Goal: Feedback & Contribution: Submit feedback/report problem

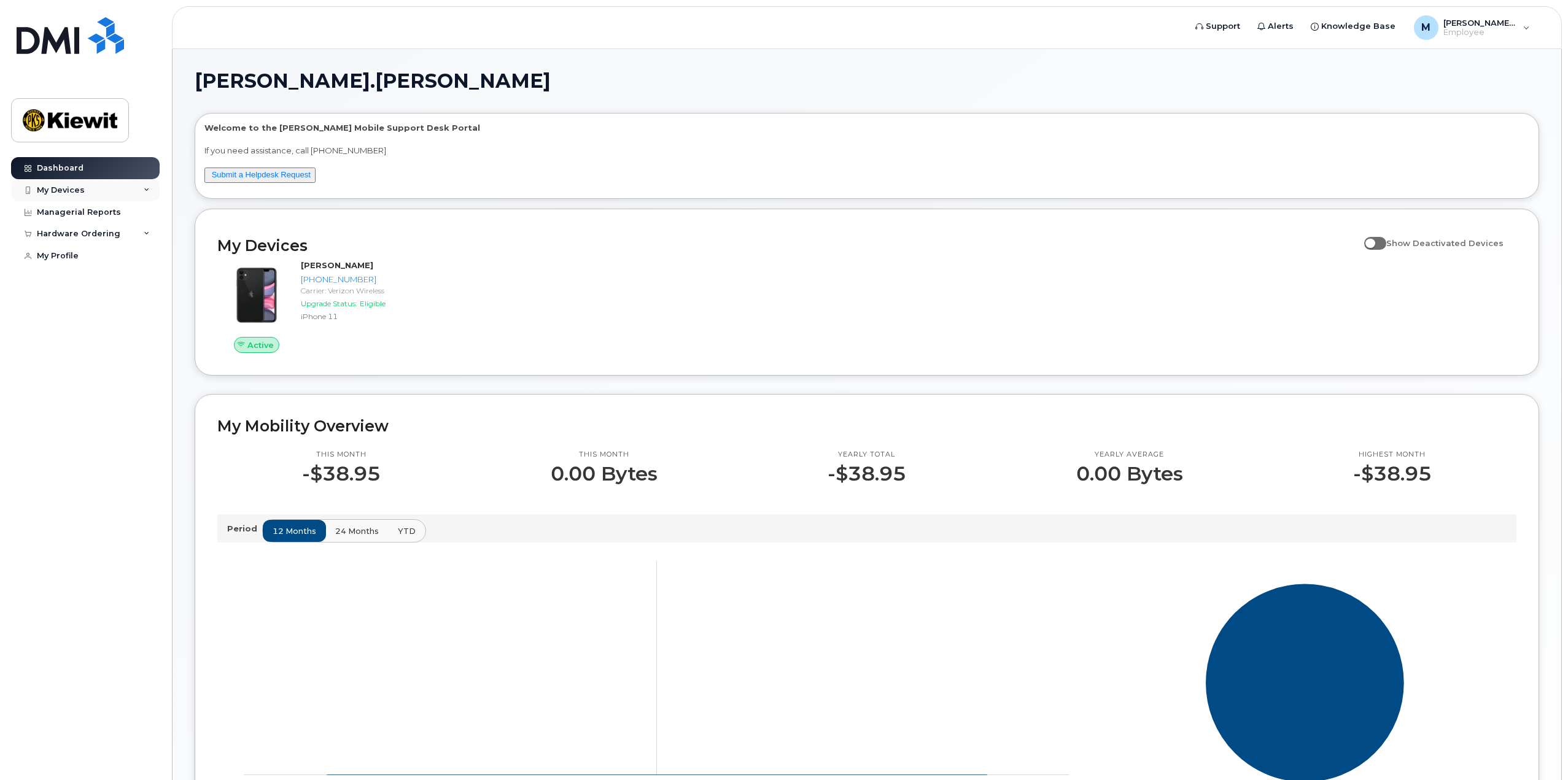
click at [152, 186] on div "My Devices" at bounding box center [85, 190] width 149 height 22
click at [150, 187] on div "My Devices" at bounding box center [85, 190] width 149 height 22
click at [137, 211] on link "Managerial Reports" at bounding box center [85, 212] width 149 height 22
click at [1240, 29] on span "Support" at bounding box center [1223, 26] width 35 height 12
click at [255, 173] on link "Submit a Helpdesk Request" at bounding box center [262, 174] width 99 height 9
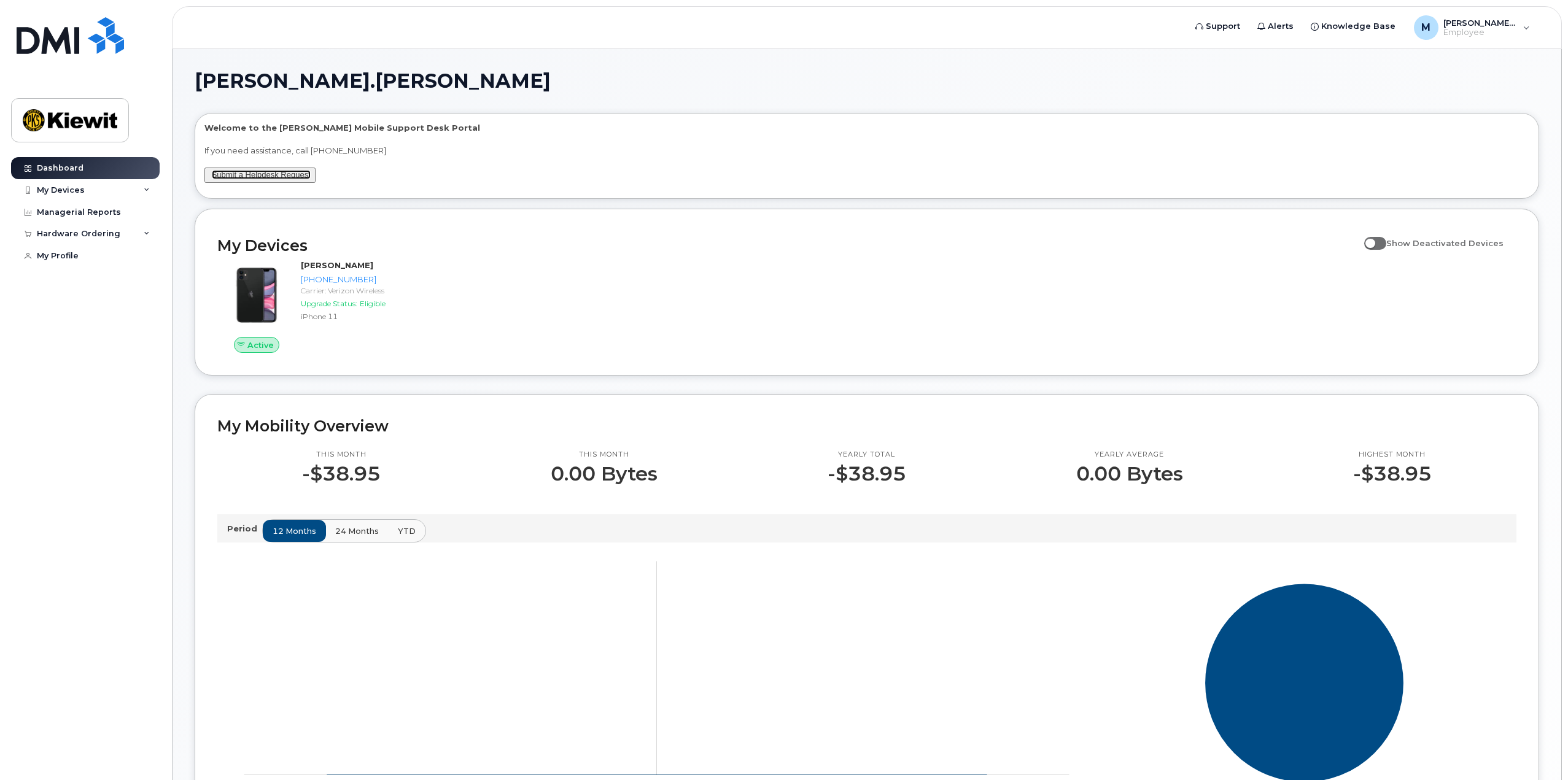
click at [253, 171] on link "Submit a Helpdesk Request" at bounding box center [262, 174] width 99 height 9
click at [1240, 25] on span "Support" at bounding box center [1223, 26] width 35 height 12
click at [275, 177] on link "Submit a Helpdesk Request" at bounding box center [262, 174] width 99 height 9
click at [249, 172] on link "Submit a Helpdesk Request" at bounding box center [262, 174] width 99 height 9
drag, startPoint x: 278, startPoint y: 176, endPoint x: 567, endPoint y: 6, distance: 335.3
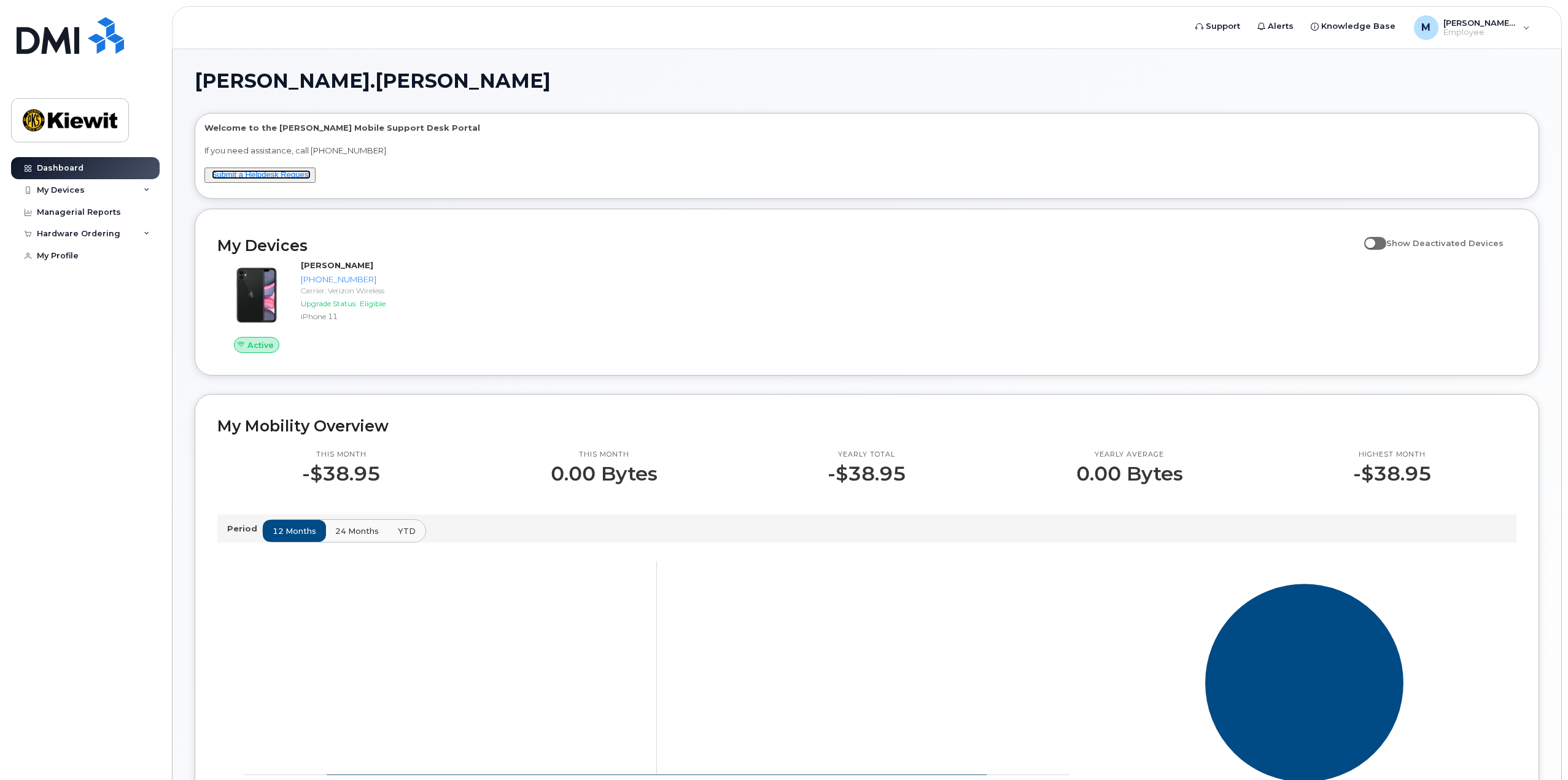
click at [278, 176] on link "Submit a Helpdesk Request" at bounding box center [262, 174] width 99 height 9
click at [287, 175] on link "Submit a Helpdesk Request" at bounding box center [262, 174] width 99 height 9
click at [265, 176] on link "Submit a Helpdesk Request" at bounding box center [262, 174] width 99 height 9
click at [296, 172] on link "Submit a Helpdesk Request" at bounding box center [262, 174] width 99 height 9
click at [266, 177] on link "Submit a Helpdesk Request" at bounding box center [262, 174] width 99 height 9
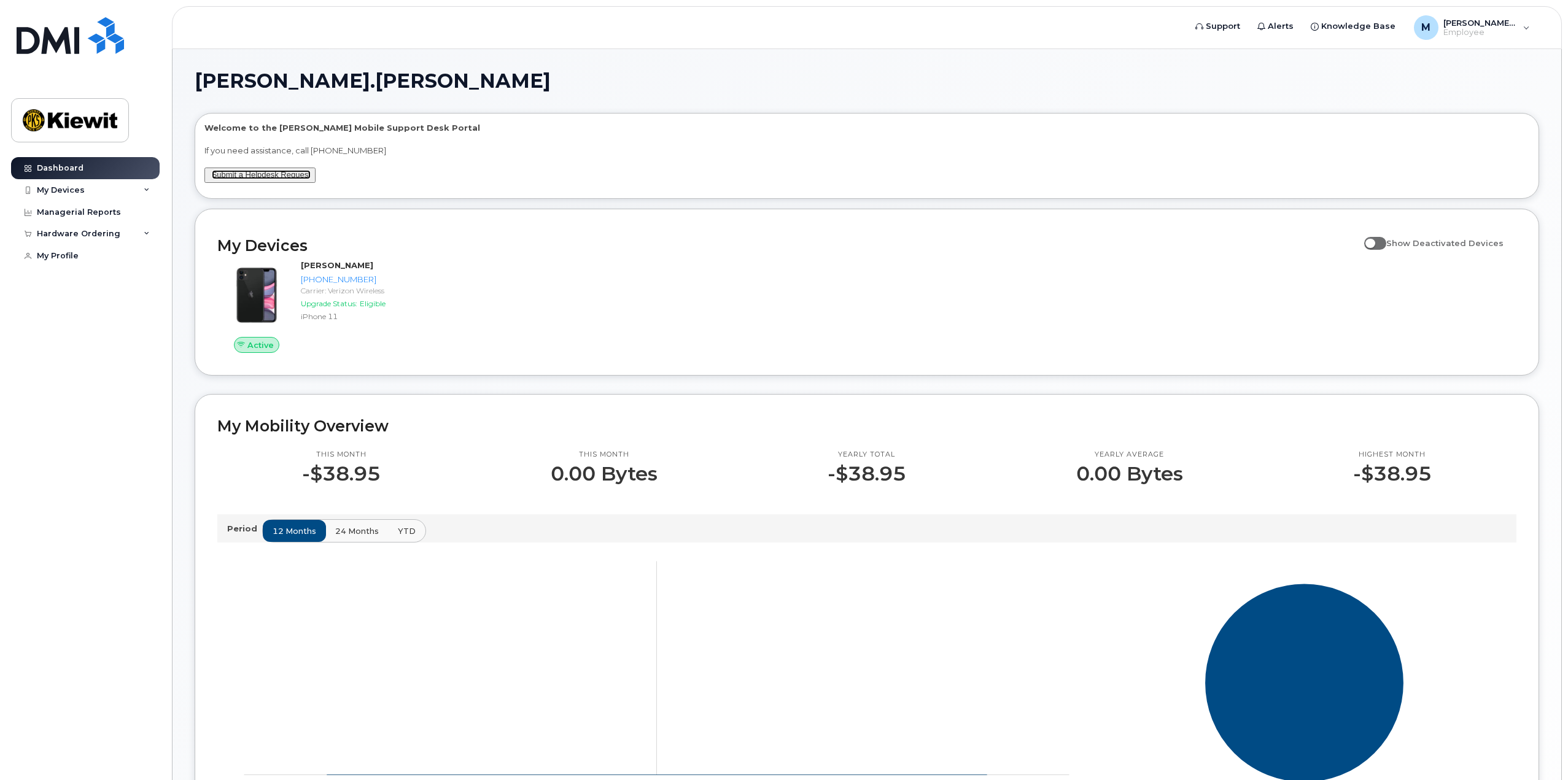
click at [276, 171] on link "Submit a Helpdesk Request" at bounding box center [262, 174] width 99 height 9
drag, startPoint x: 281, startPoint y: 171, endPoint x: 363, endPoint y: 131, distance: 91.2
click at [281, 171] on link "Submit a Helpdesk Request" at bounding box center [262, 174] width 99 height 9
click at [144, 233] on icon at bounding box center [147, 234] width 6 height 6
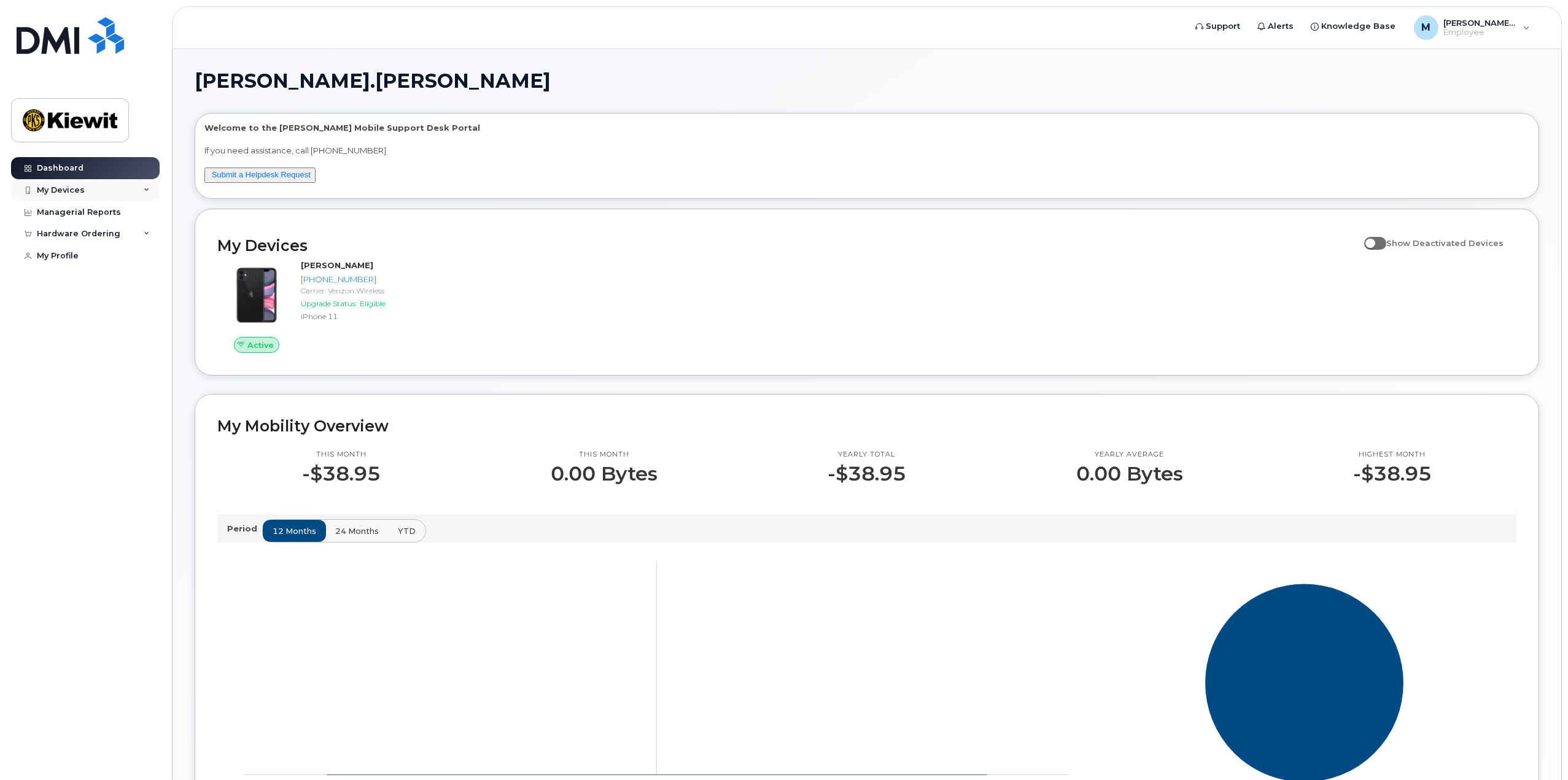
click at [146, 191] on icon at bounding box center [147, 191] width 6 height 6
click at [1512, 37] on span "Employee" at bounding box center [1480, 32] width 73 height 10
click at [1296, 63] on div "[PERSON_NAME].[PERSON_NAME] Welcome to the [PERSON_NAME] Mobile Support Desk Po…" at bounding box center [867, 566] width 1389 height 1033
click at [299, 173] on link "Submit a Helpdesk Request" at bounding box center [262, 174] width 99 height 9
